Goal: Information Seeking & Learning: Learn about a topic

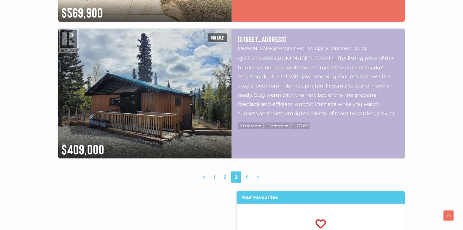
scroll to position [1709, 0]
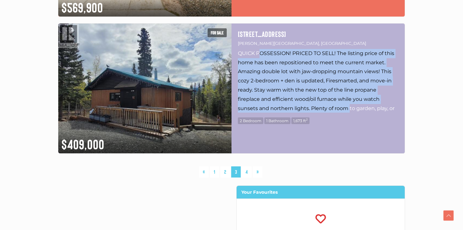
drag, startPoint x: 261, startPoint y: 56, endPoint x: 349, endPoint y: 108, distance: 102.5
click at [349, 108] on p "QUICK POSSESSION! PRICED TO SELL! The listing price of this home has been repos…" at bounding box center [318, 81] width 160 height 64
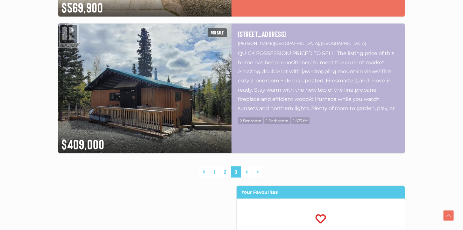
click at [357, 108] on p "QUICK POSSESSION! PRICED TO SELL! The listing price of this home has been repos…" at bounding box center [318, 81] width 160 height 64
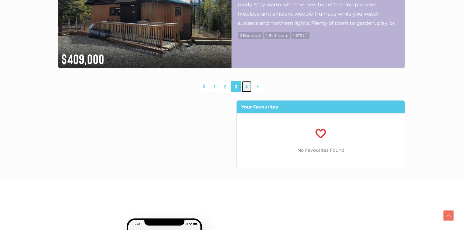
click at [243, 87] on link "4" at bounding box center [246, 86] width 10 height 11
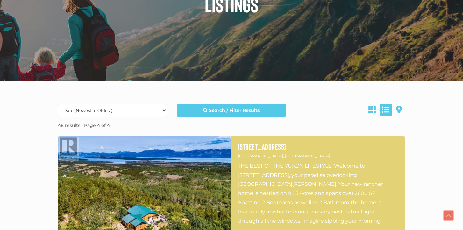
scroll to position [88, 0]
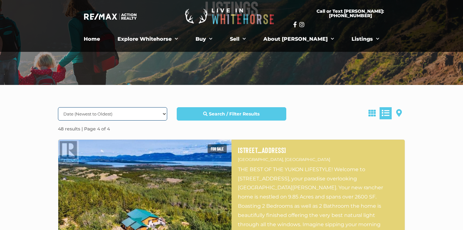
click at [160, 117] on select "Date (Newest to Oldest) Date (Oldest to Newest) Price (Highest to Lowest) Price…" at bounding box center [112, 113] width 109 height 13
select select "LastUpdated ASC, property_id ASC"
click at [58, 107] on select "Date (Newest to Oldest) Date (Oldest to Newest) Price (Highest to Lowest) Price…" at bounding box center [112, 113] width 109 height 13
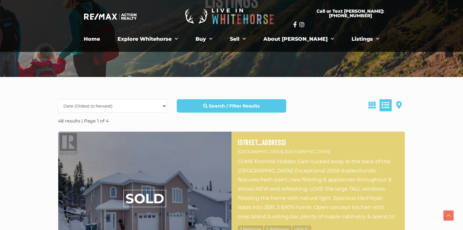
scroll to position [97, 0]
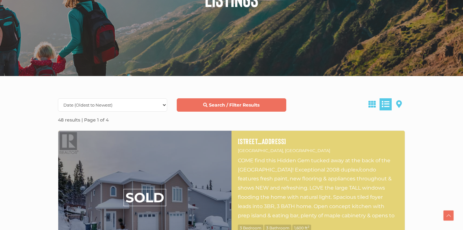
click at [198, 106] on link "Search / Filter Results" at bounding box center [231, 104] width 109 height 13
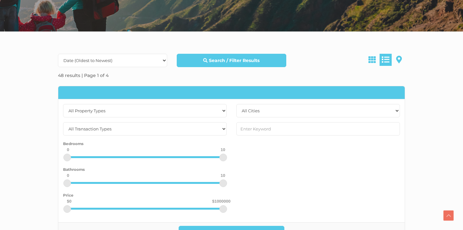
scroll to position [155, 0]
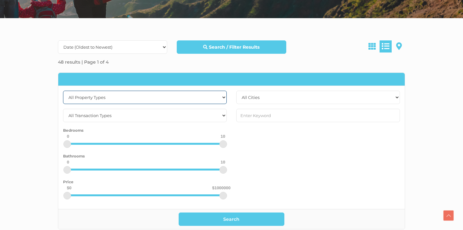
click at [198, 100] on select "All Property Types Business Industrial Office Other Single Family Vacant Land" at bounding box center [145, 97] width 164 height 13
select select "Office"
click at [63, 91] on select "All Property Types Business Industrial Office Other Single Family Vacant Land" at bounding box center [145, 97] width 164 height 13
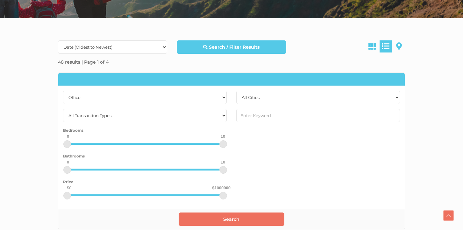
click at [212, 218] on button "Search" at bounding box center [231, 219] width 106 height 13
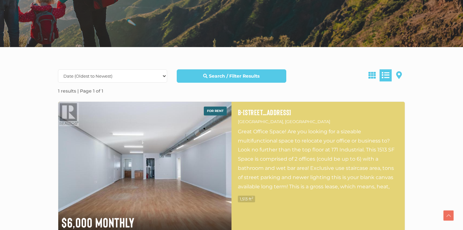
scroll to position [111, 0]
